Goal: Task Accomplishment & Management: Manage account settings

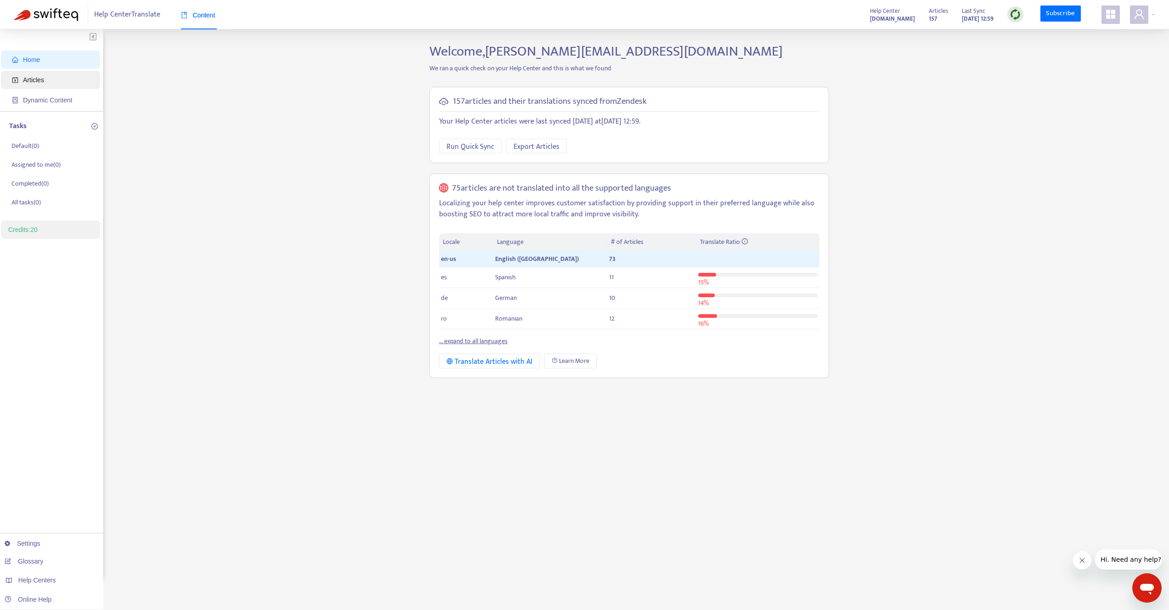
click at [60, 81] on span "Articles" at bounding box center [52, 80] width 81 height 18
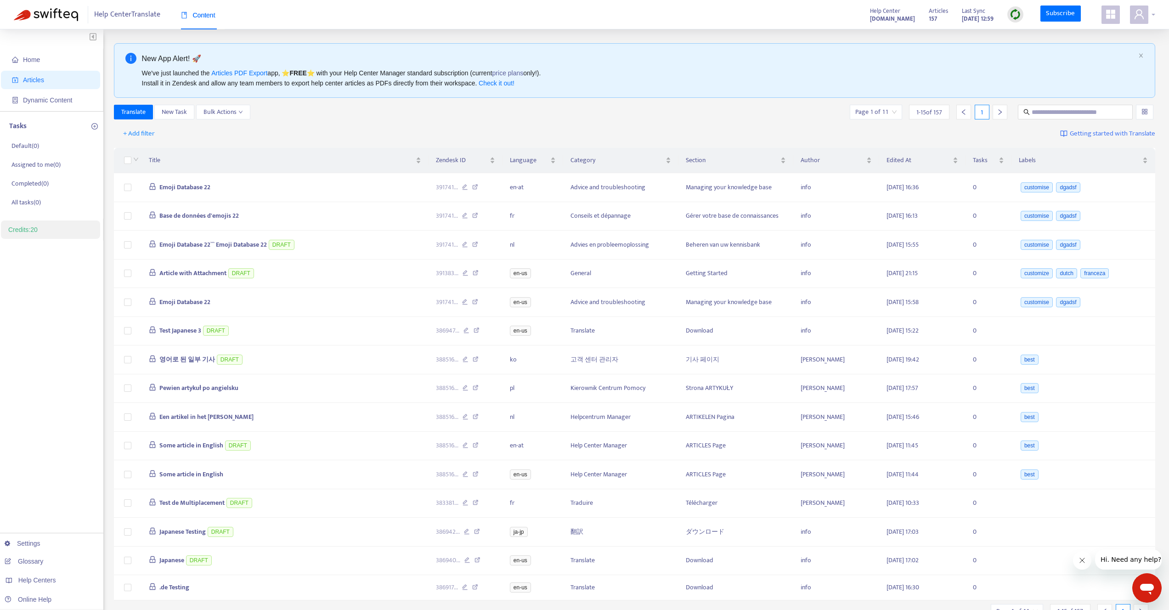
click at [1136, 13] on icon "user" at bounding box center [1138, 14] width 9 height 10
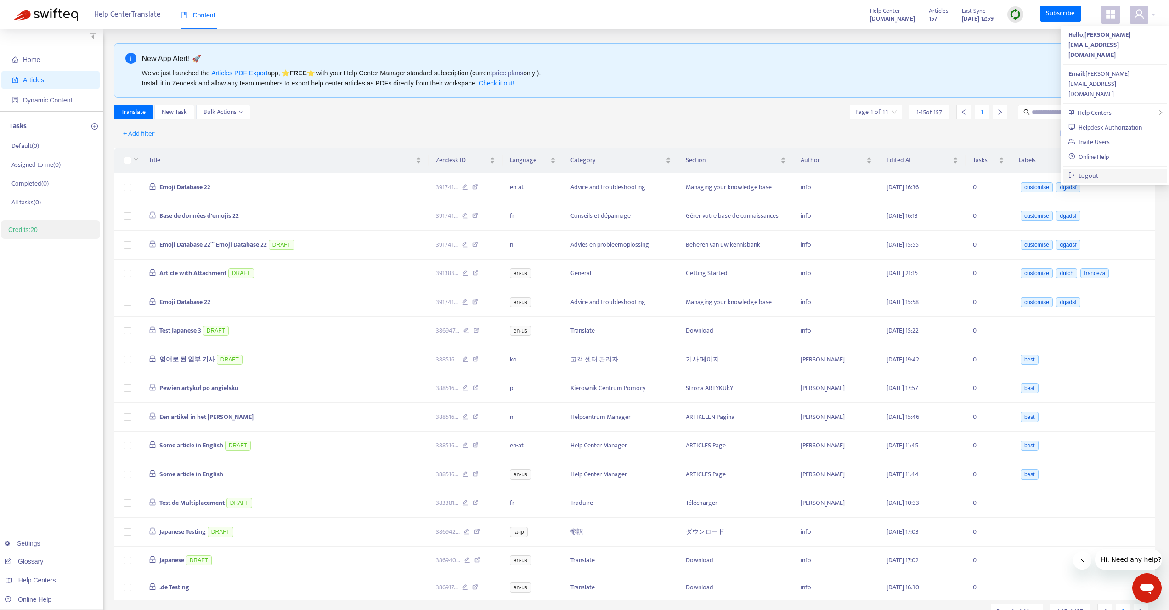
click at [1092, 170] on link "Logout" at bounding box center [1083, 175] width 30 height 11
